Goal: Task Accomplishment & Management: Manage account settings

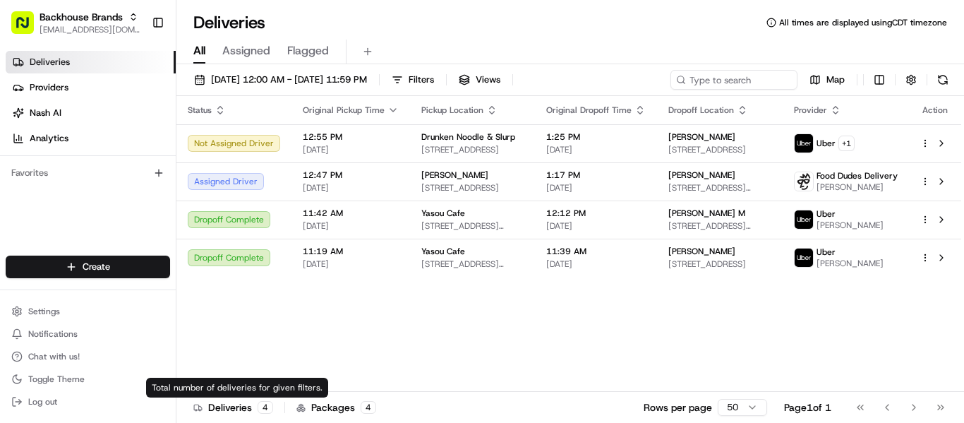
click at [85, 211] on div "Deliveries Providers Nash AI Analytics Favorites" at bounding box center [88, 154] width 176 height 219
